Goal: Entertainment & Leisure: Consume media (video, audio)

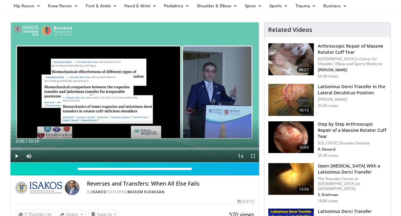
scroll to position [27, 0]
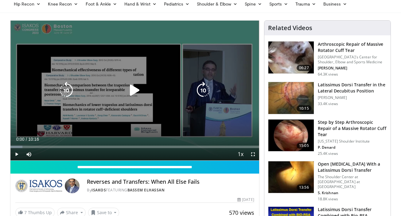
click at [133, 88] on icon "Video Player" at bounding box center [134, 90] width 17 height 17
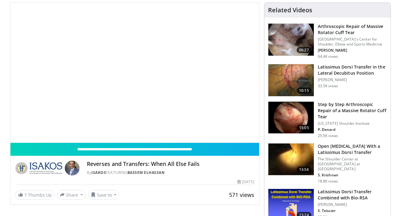
scroll to position [27, 0]
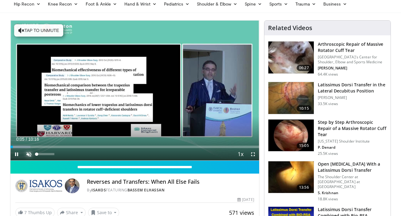
click at [27, 154] on span "Video Player" at bounding box center [29, 154] width 12 height 12
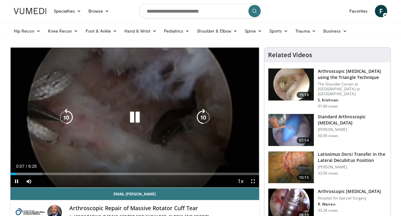
click at [138, 115] on icon "Video Player" at bounding box center [134, 117] width 17 height 17
